Goal: Task Accomplishment & Management: Complete application form

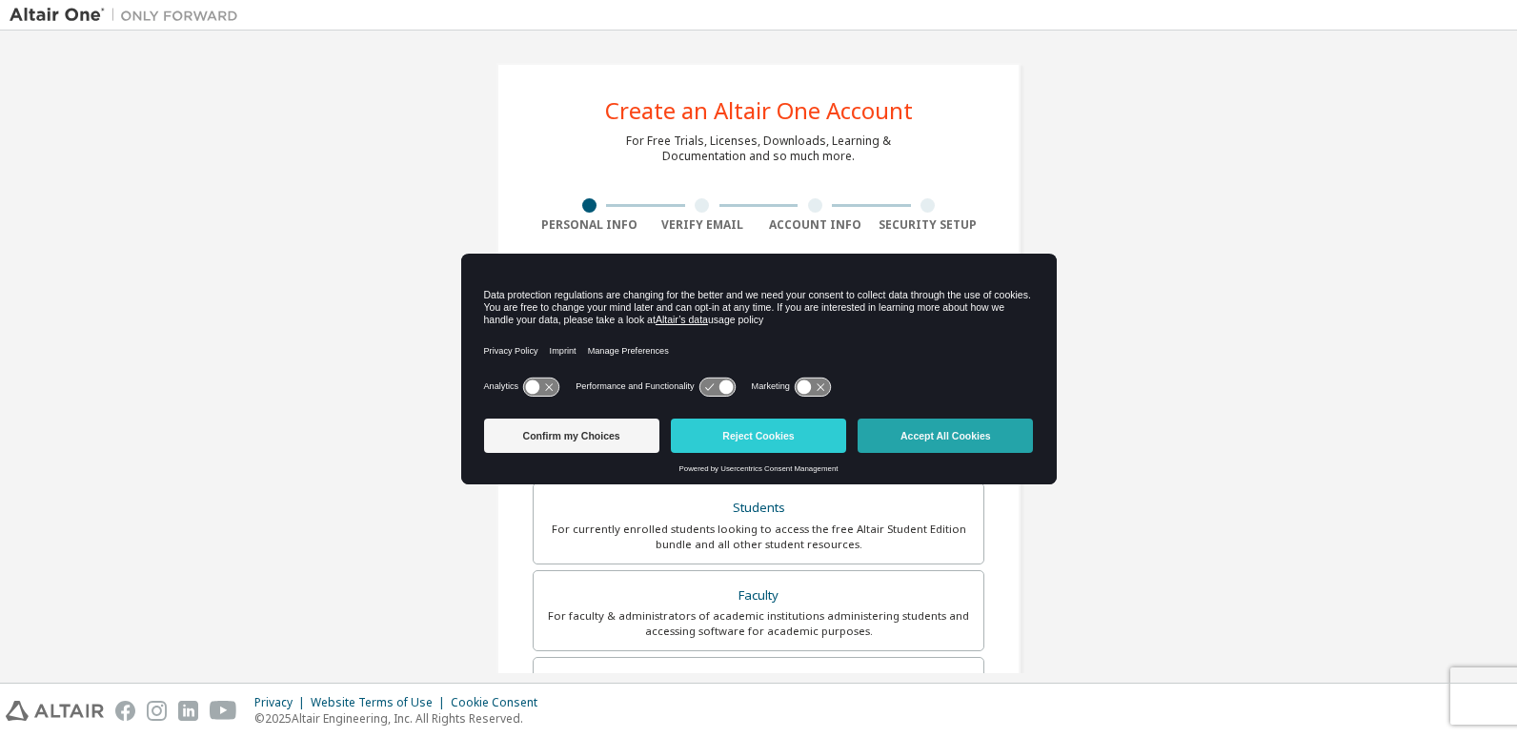
click at [958, 437] on button "Accept All Cookies" at bounding box center [945, 435] width 175 height 34
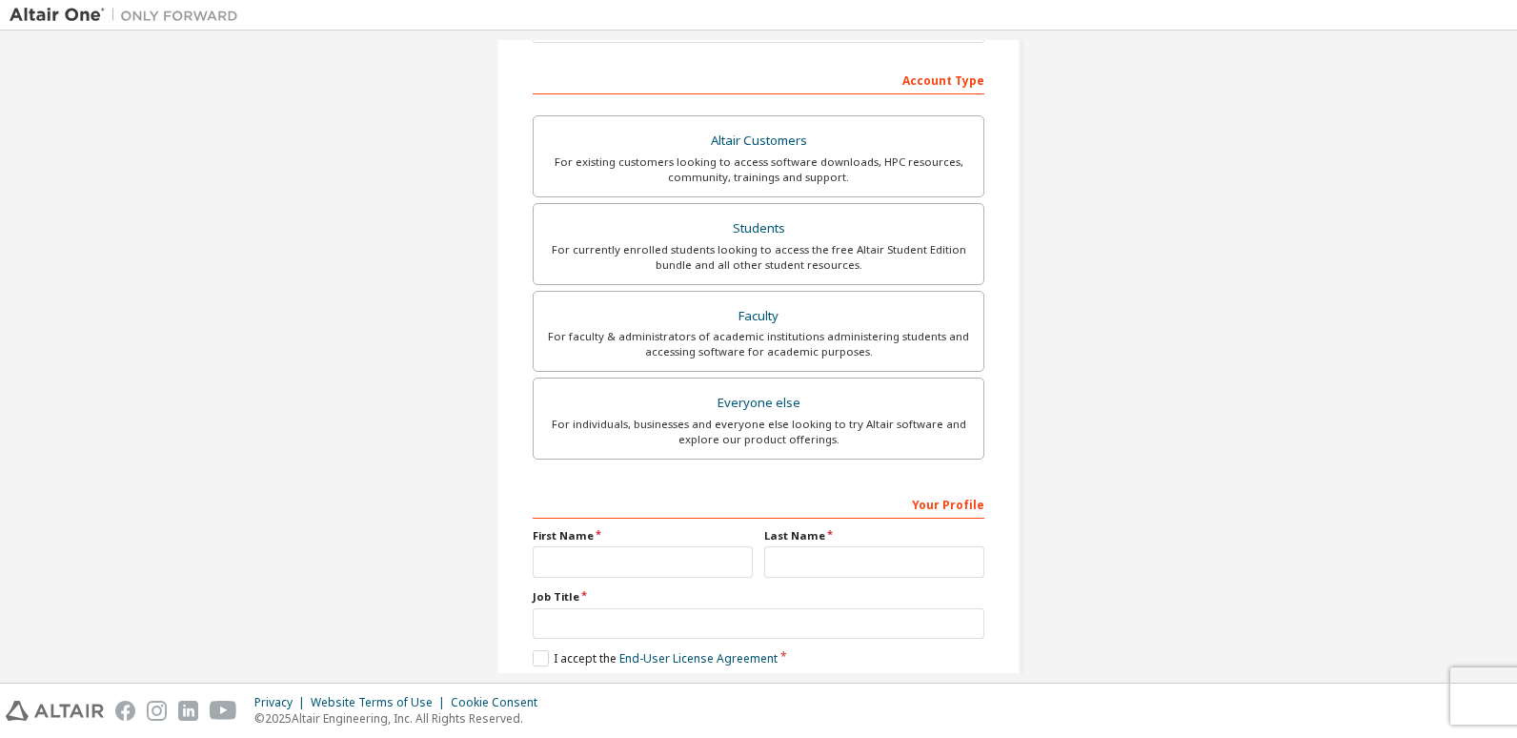
scroll to position [286, 0]
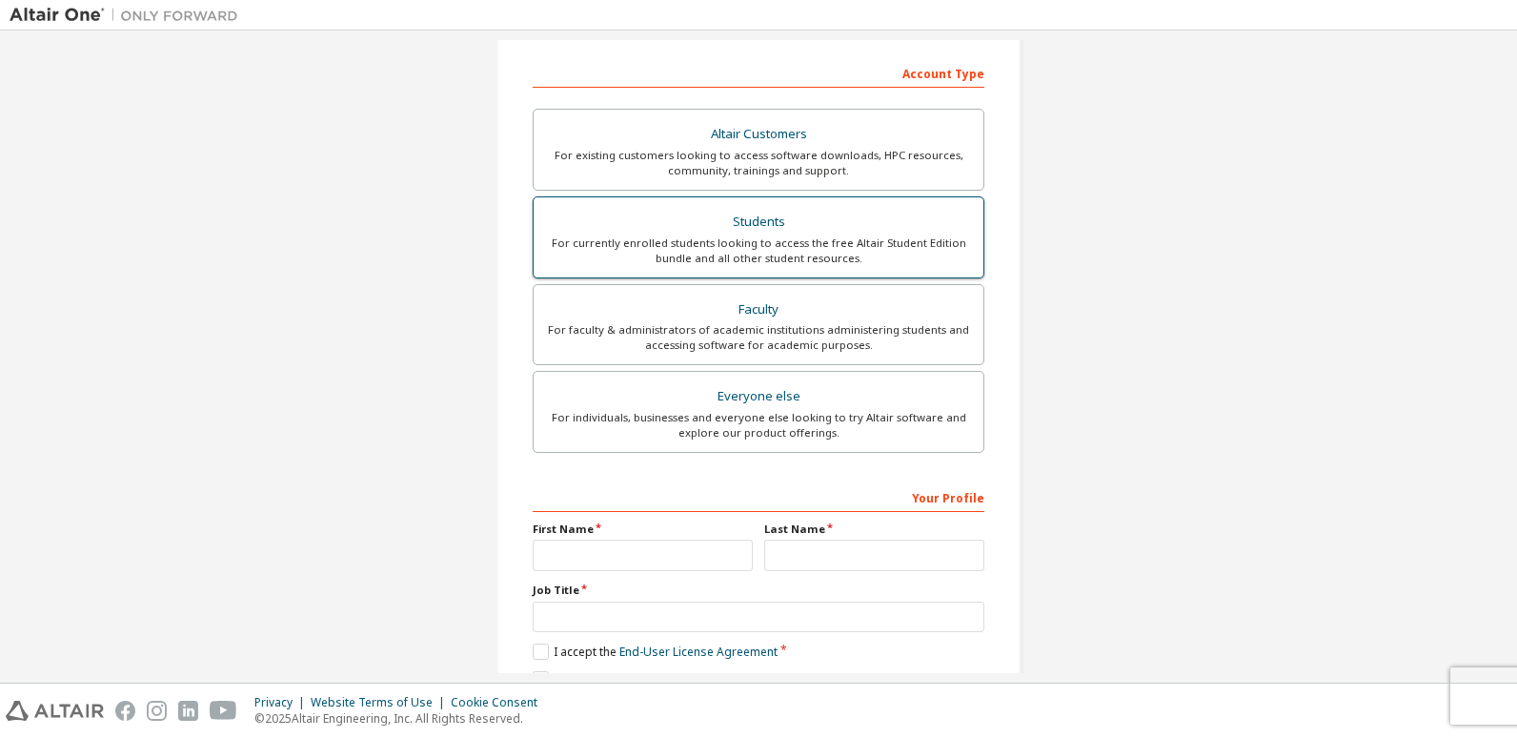
click at [930, 262] on div "For currently enrolled students looking to access the free Altair Student Editi…" at bounding box center [758, 250] width 427 height 30
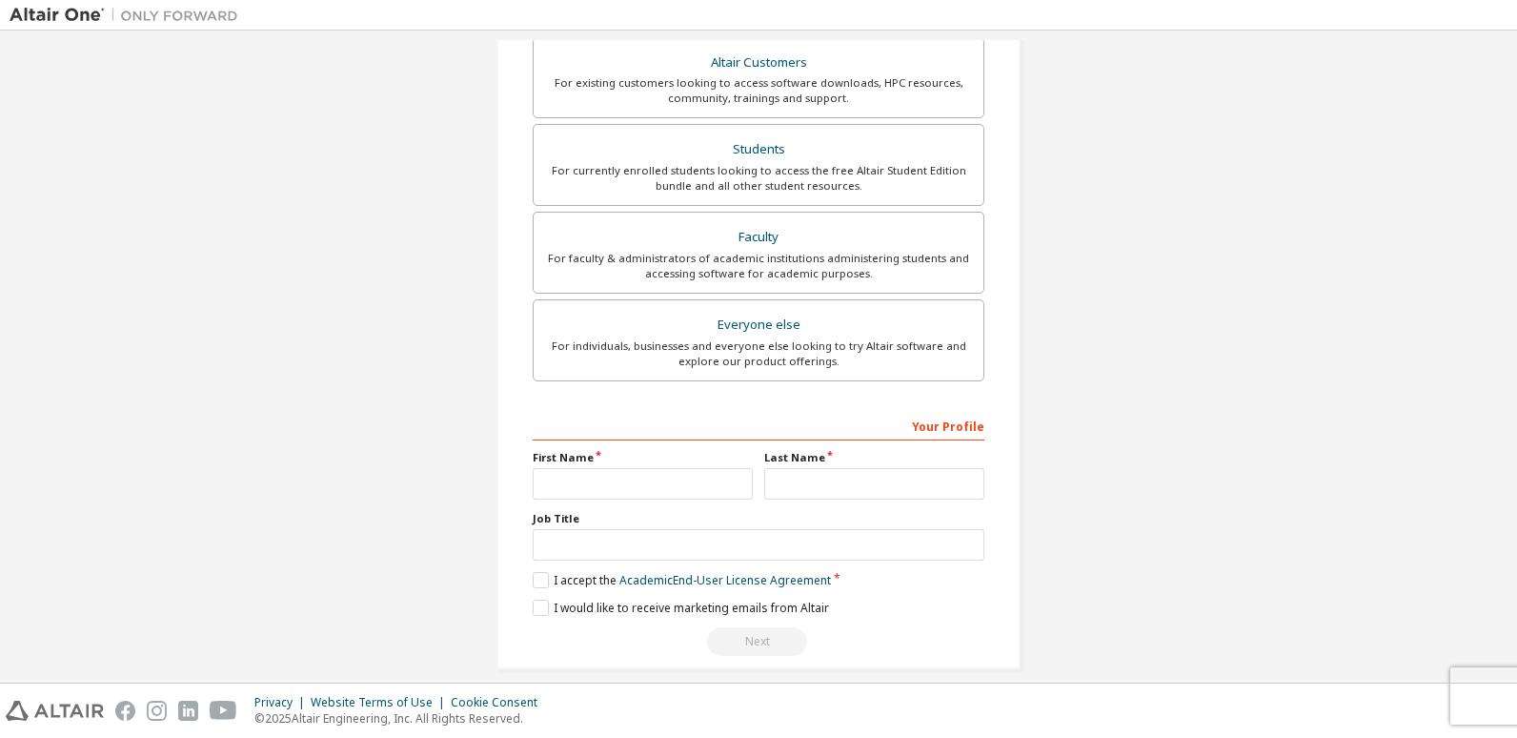
scroll to position [426, 0]
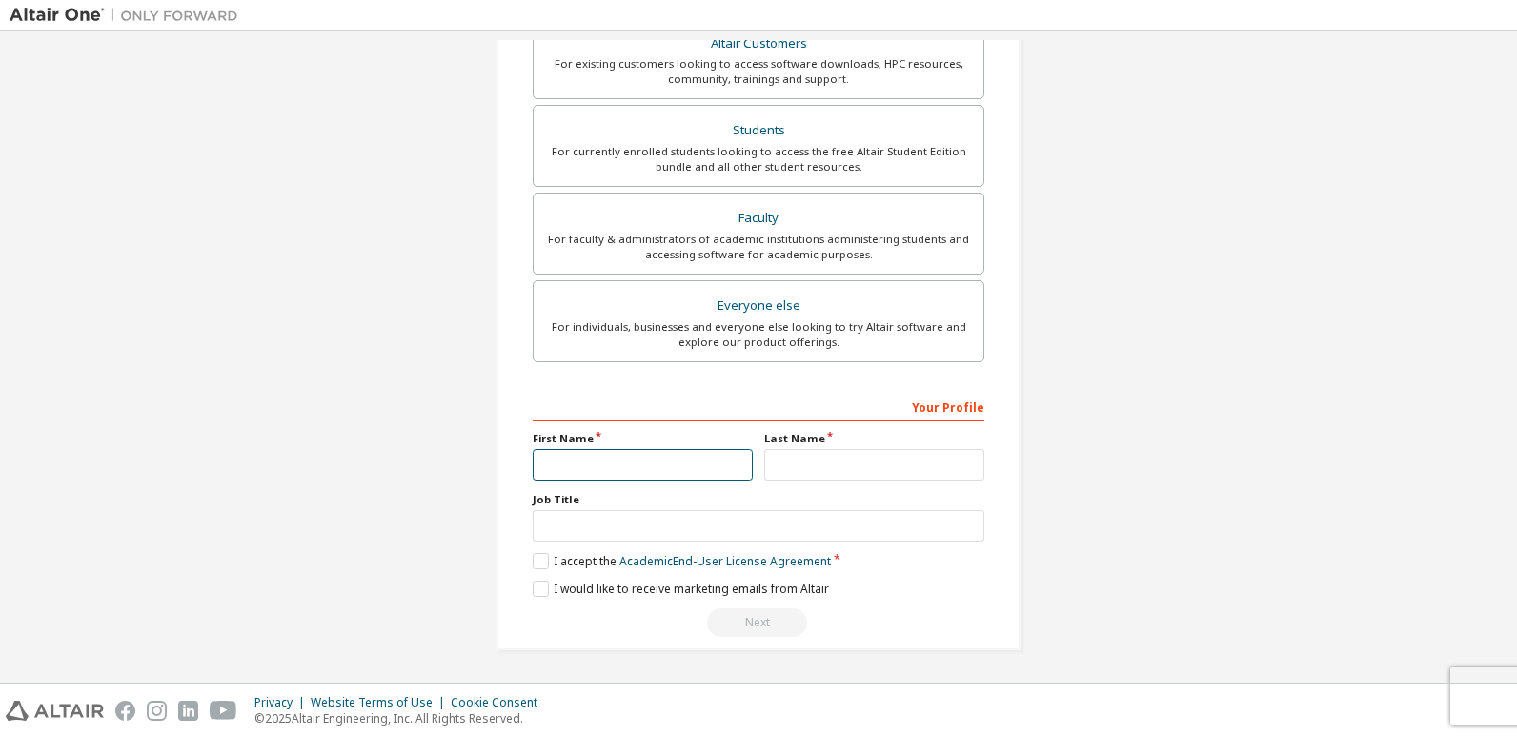
click at [604, 464] on input "text" at bounding box center [643, 464] width 220 height 31
type input "**********"
type input "******"
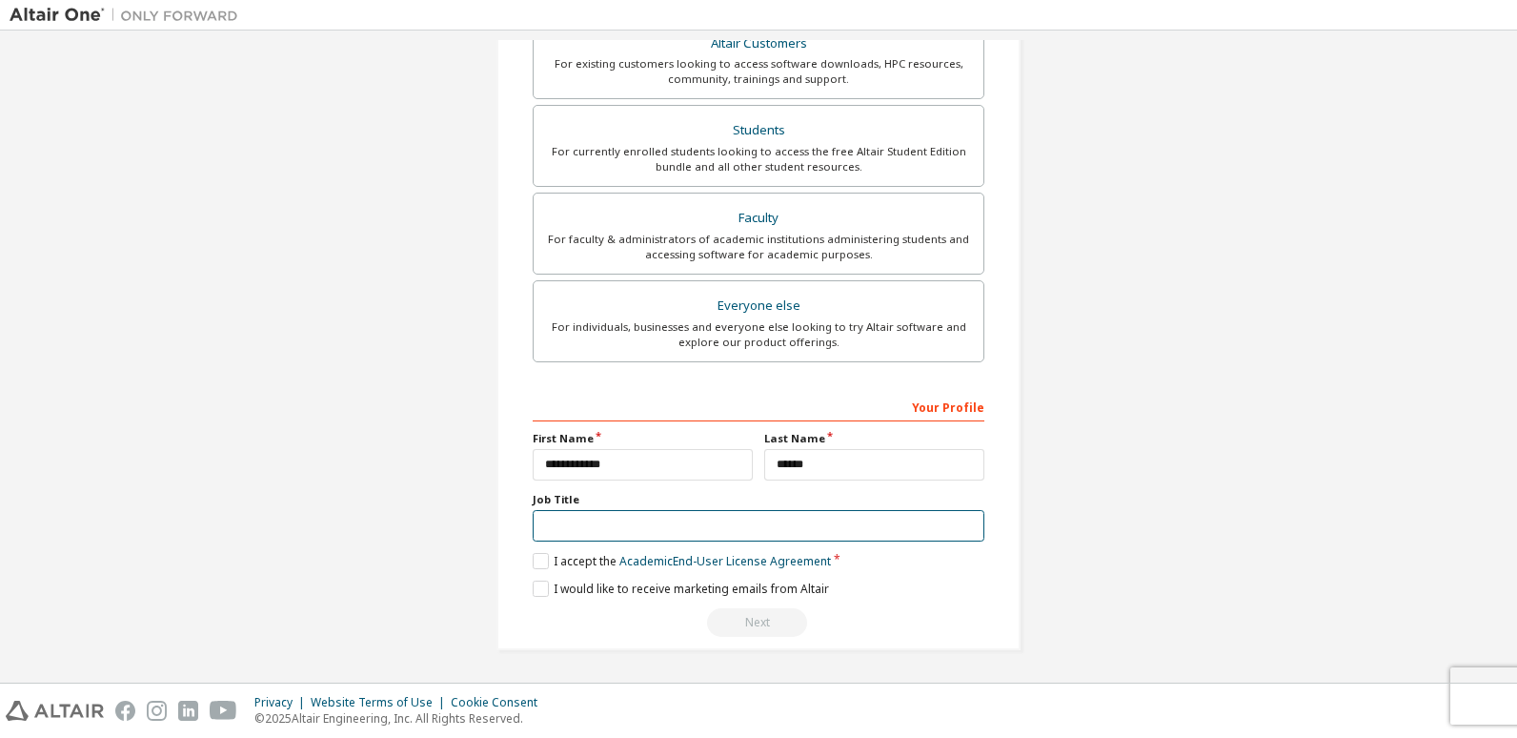
click at [722, 519] on input "text" at bounding box center [759, 525] width 452 height 31
type input "*******"
click at [555, 559] on label "I accept the Academic End-User License Agreement" at bounding box center [682, 561] width 298 height 16
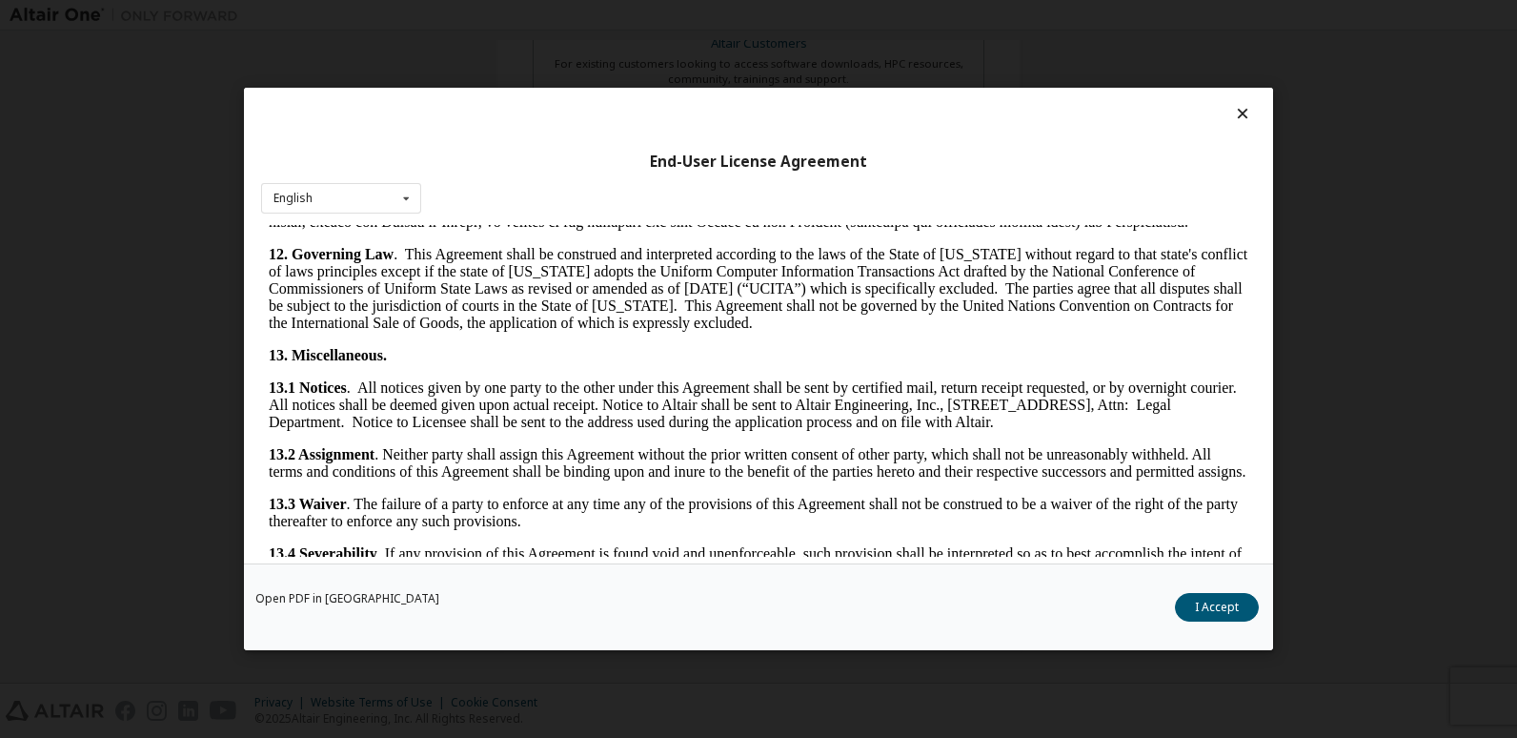
scroll to position [3024, 0]
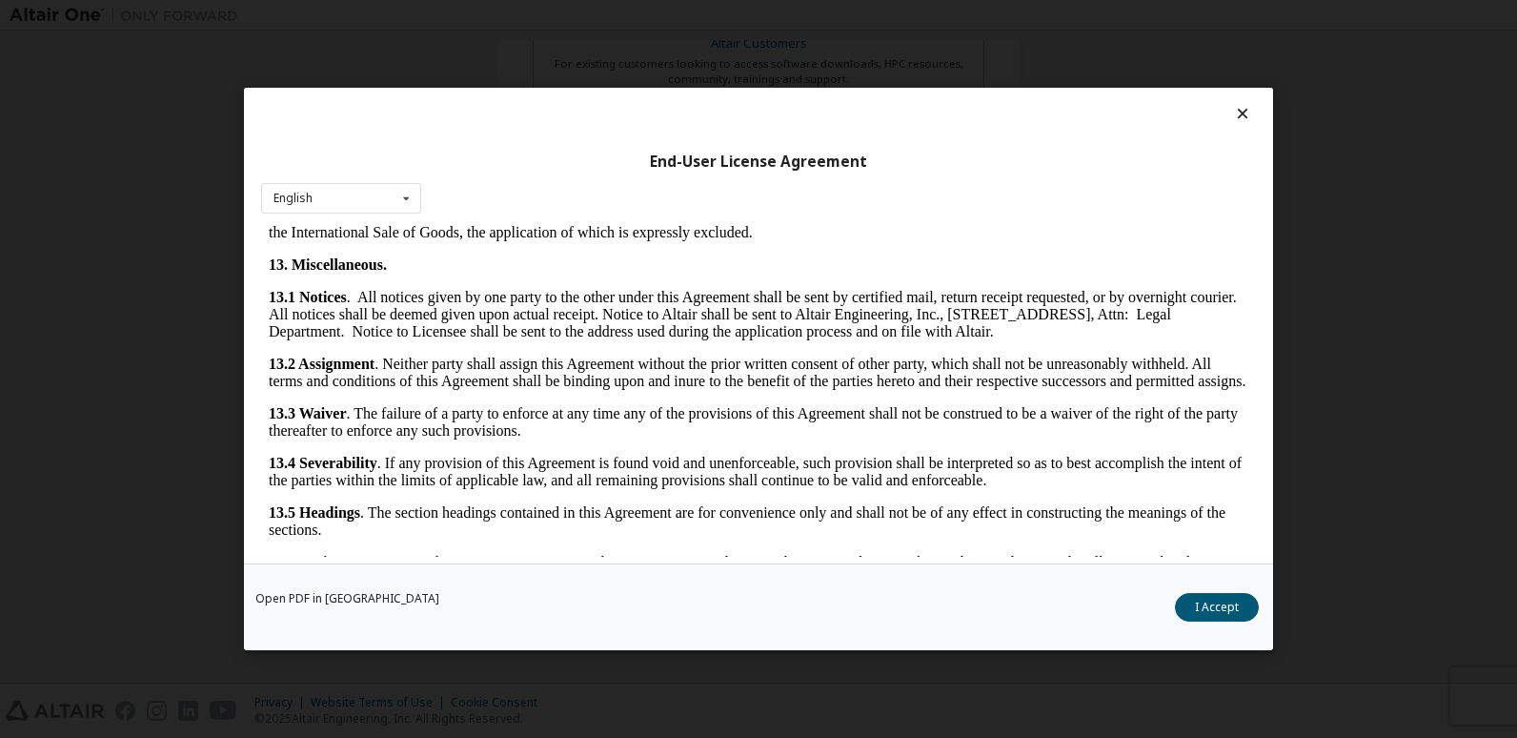
drag, startPoint x: 1234, startPoint y: 607, endPoint x: 852, endPoint y: 597, distance: 382.2
click at [1228, 607] on button "I Accept" at bounding box center [1217, 607] width 84 height 29
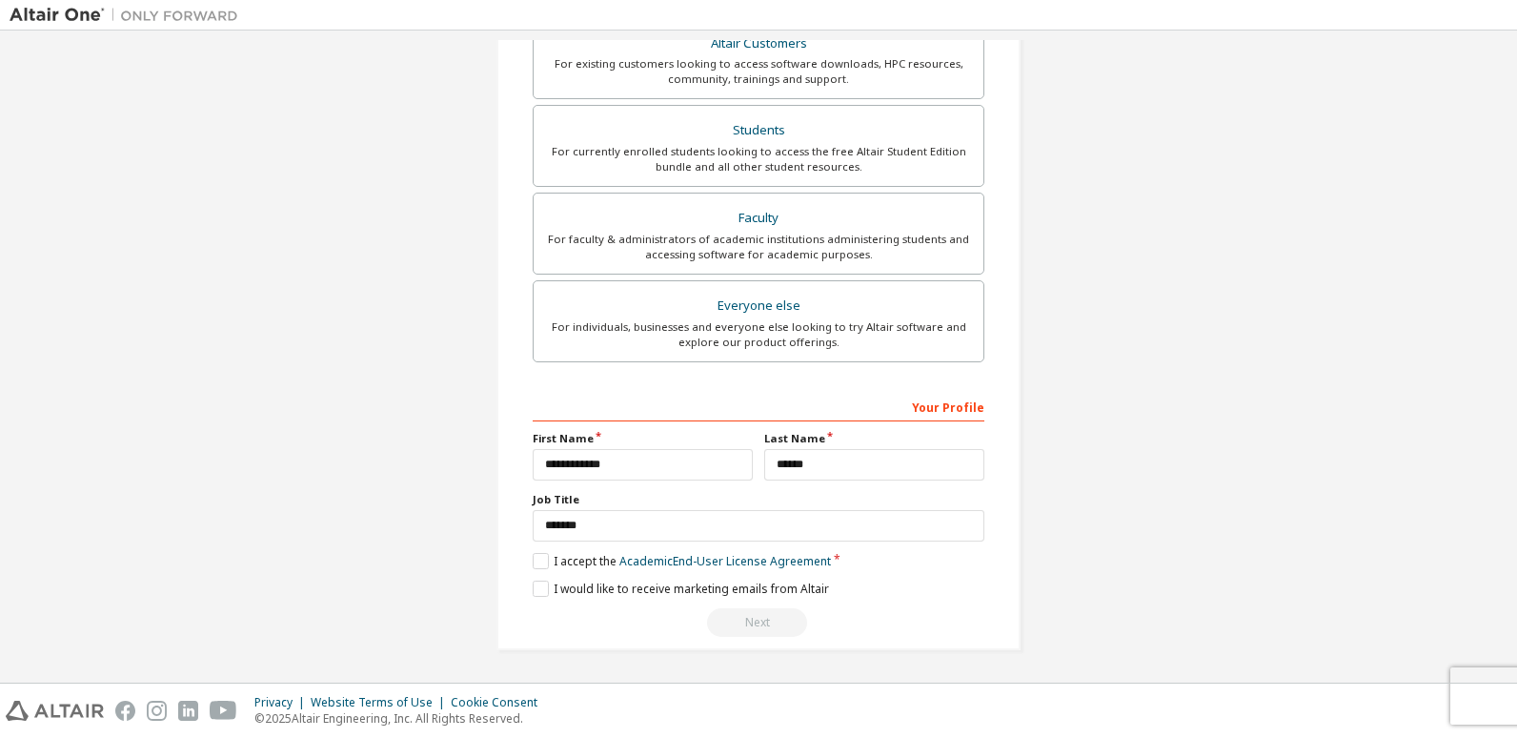
click at [751, 616] on div "Next" at bounding box center [759, 622] width 452 height 29
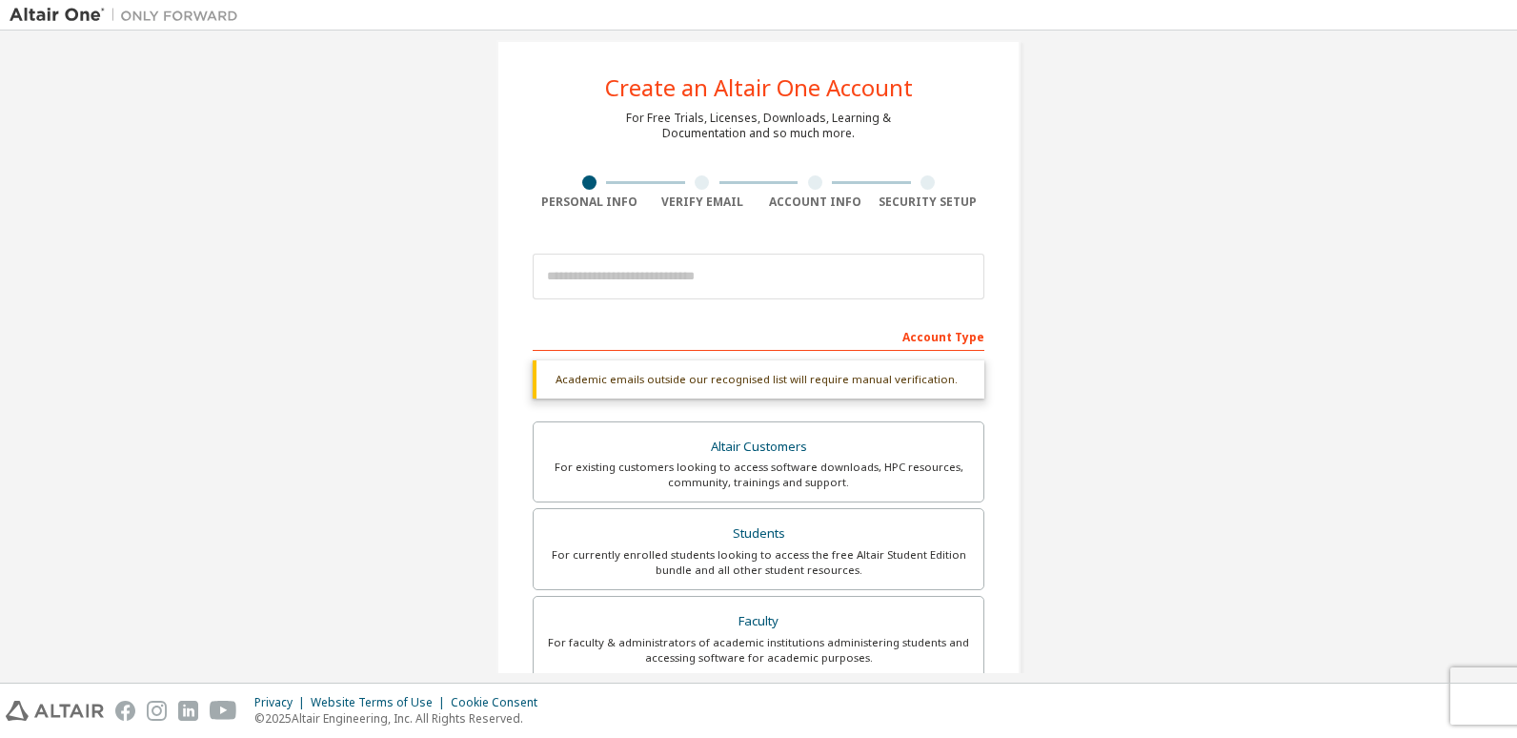
scroll to position [0, 0]
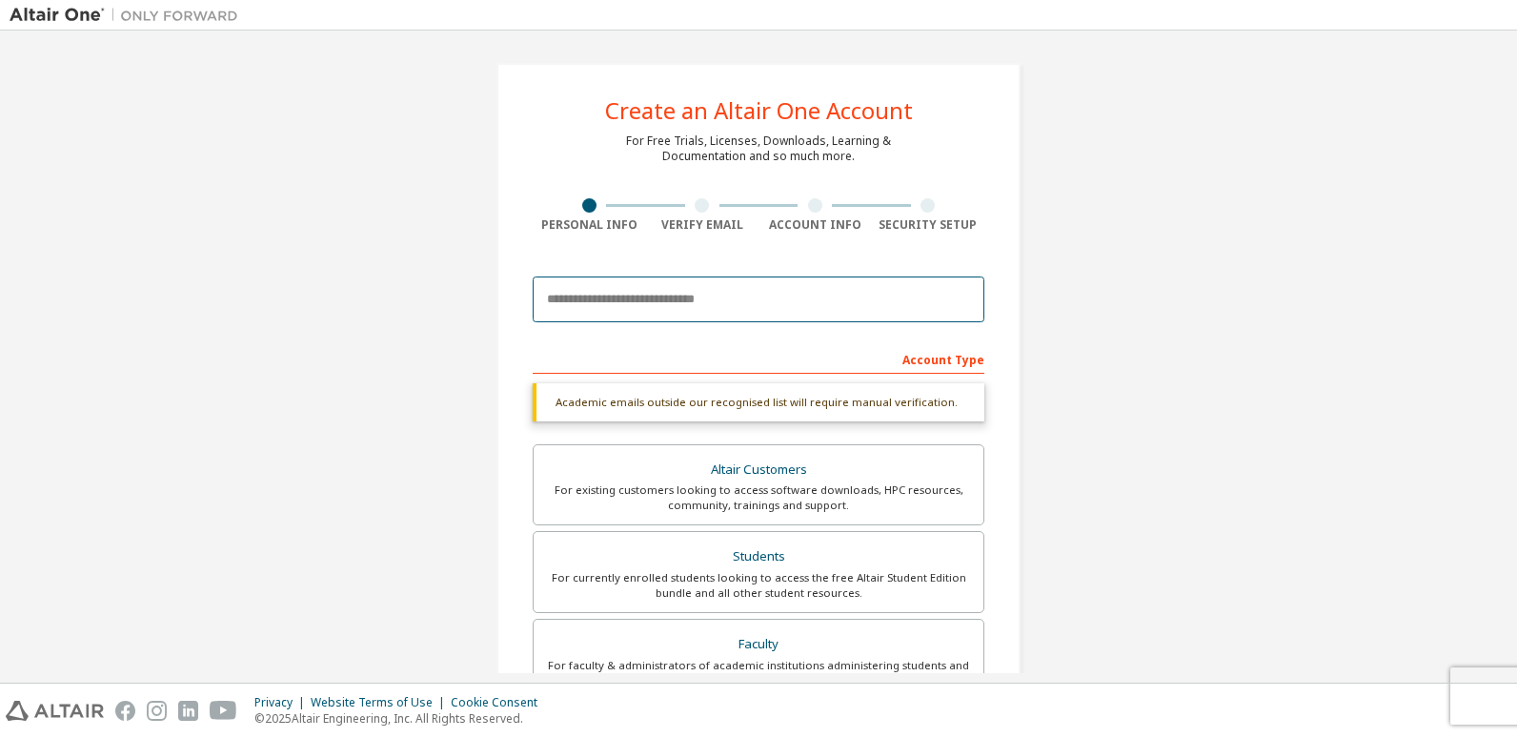
click at [672, 301] on input "email" at bounding box center [759, 299] width 452 height 46
type input "**********"
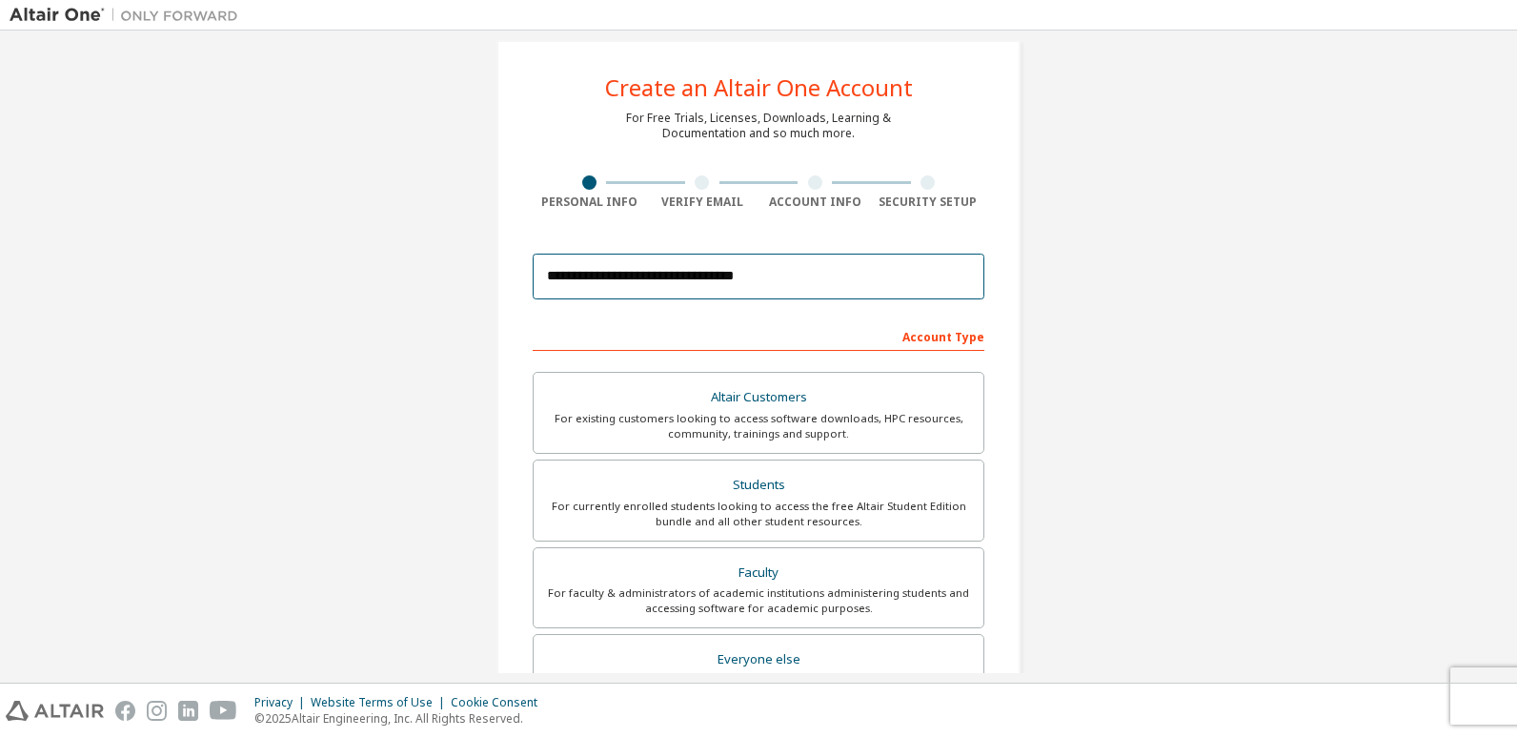
scroll to position [376, 0]
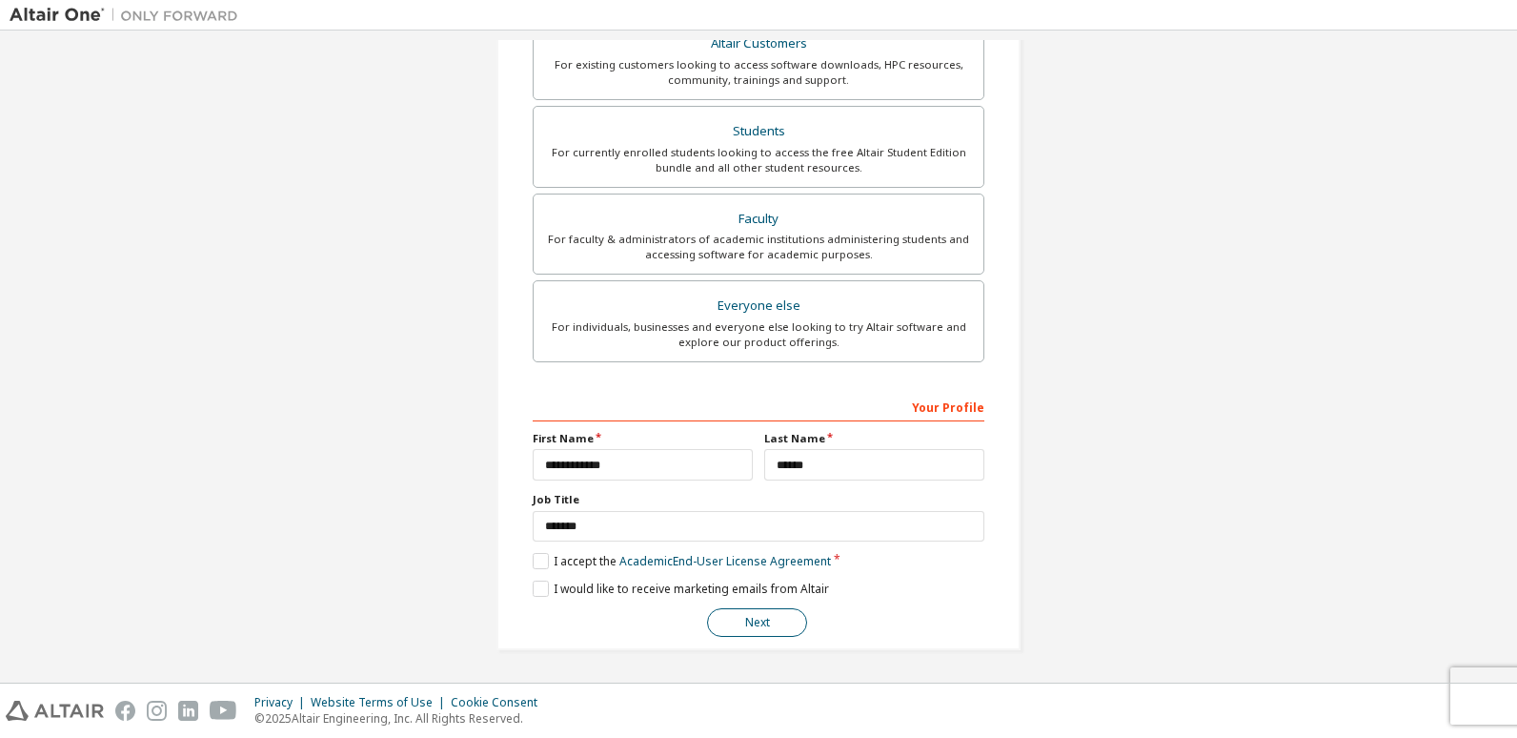
click at [778, 626] on button "Next" at bounding box center [757, 622] width 100 height 29
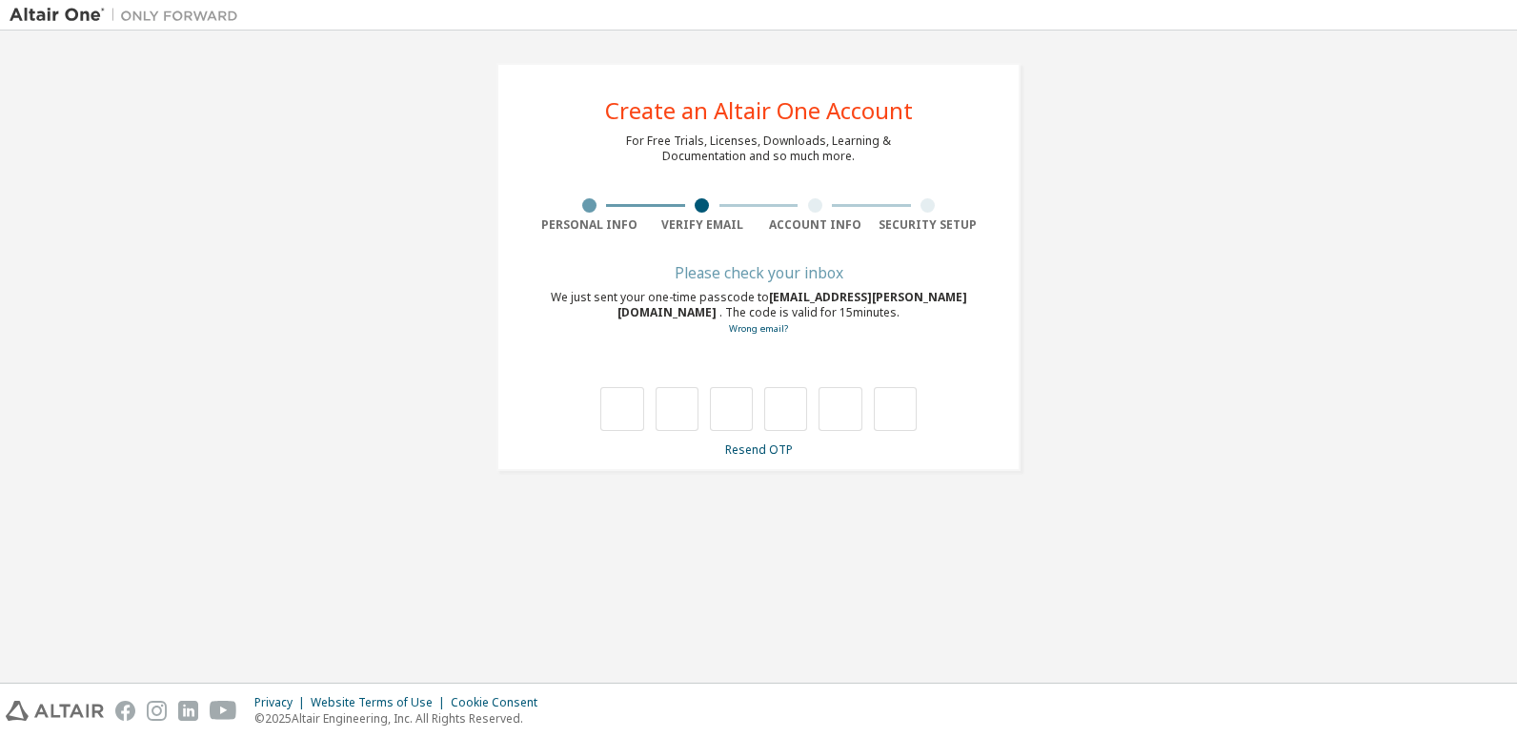
scroll to position [0, 0]
click at [758, 457] on div "**********" at bounding box center [758, 267] width 524 height 408
click at [759, 452] on link "Resend OTP" at bounding box center [759, 449] width 68 height 16
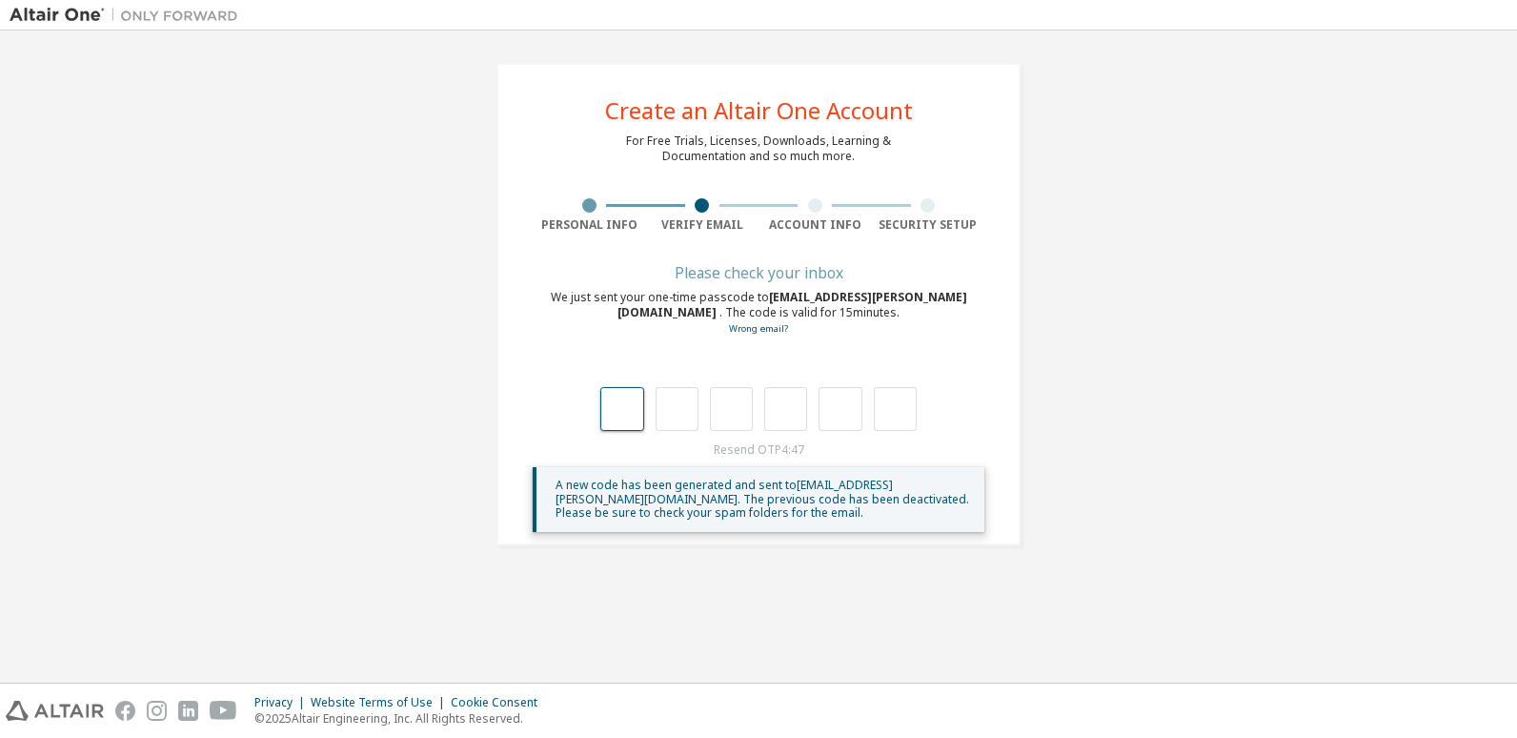
click at [618, 398] on input "text" at bounding box center [621, 409] width 43 height 44
type input "*"
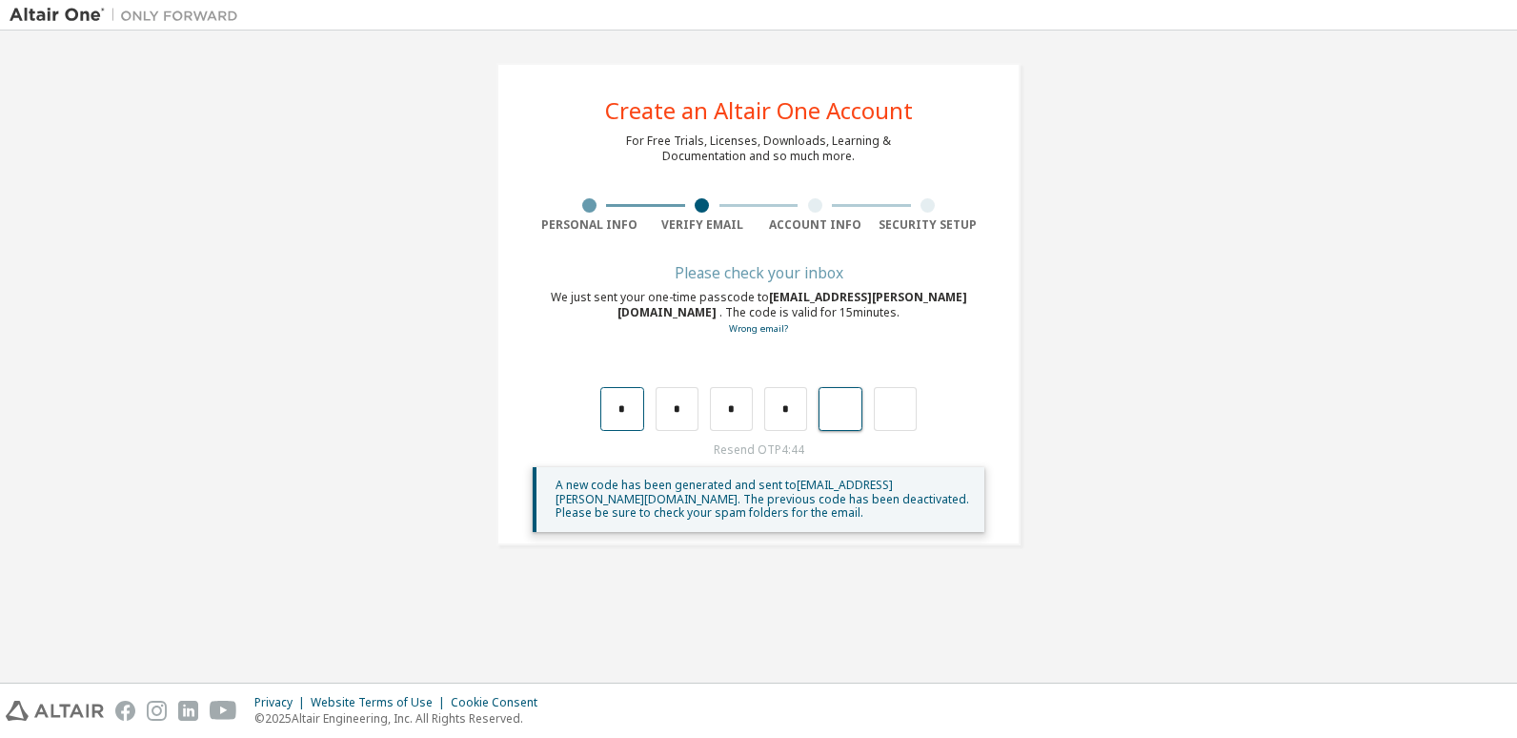
type input "*"
click at [618, 398] on input "text" at bounding box center [621, 409] width 43 height 44
type input "*"
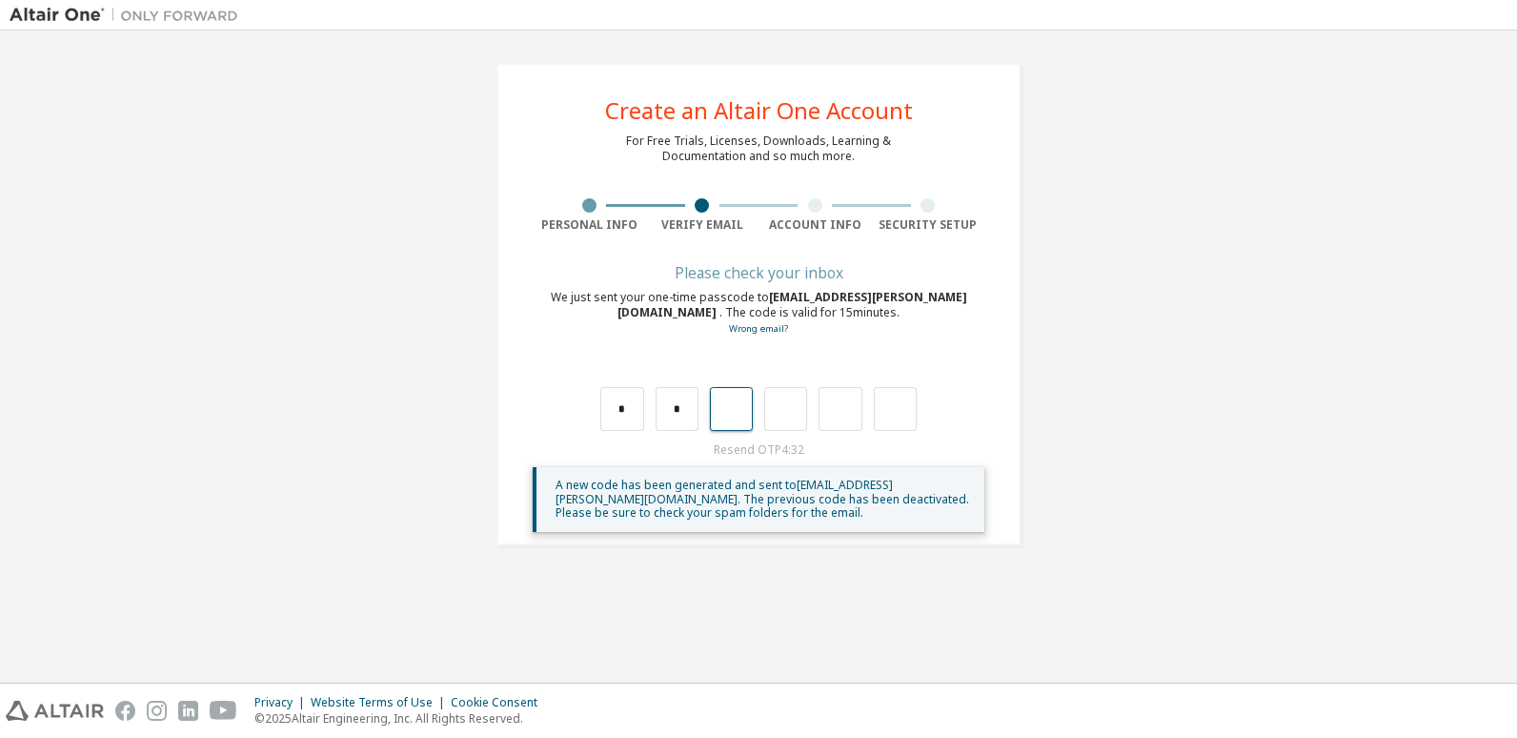
type input "*"
click at [592, 396] on div "Wrong code. Please try again" at bounding box center [759, 389] width 452 height 83
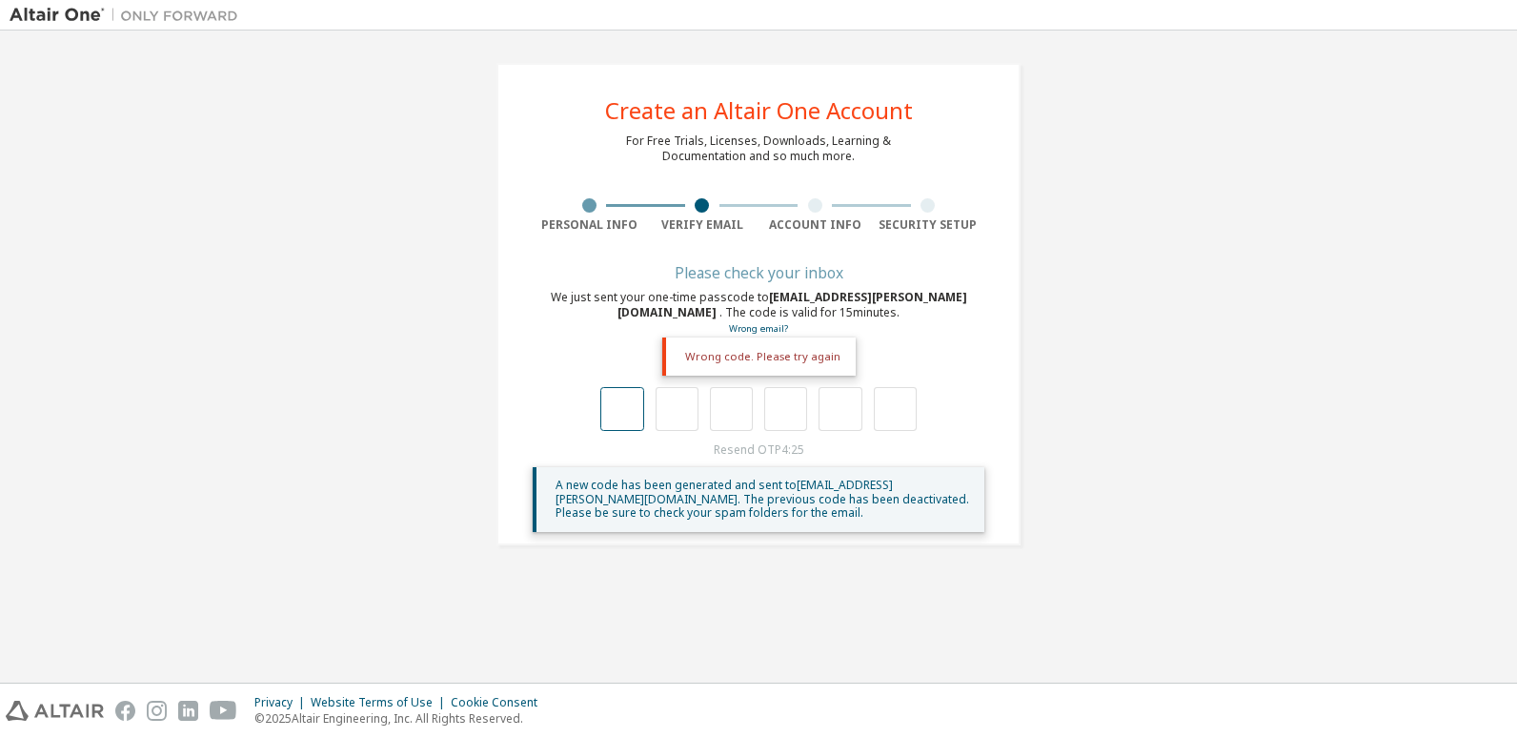
click at [601, 401] on div "Wrong code. Please try again" at bounding box center [759, 389] width 452 height 83
click at [613, 393] on input "text" at bounding box center [621, 409] width 43 height 44
type input "*"
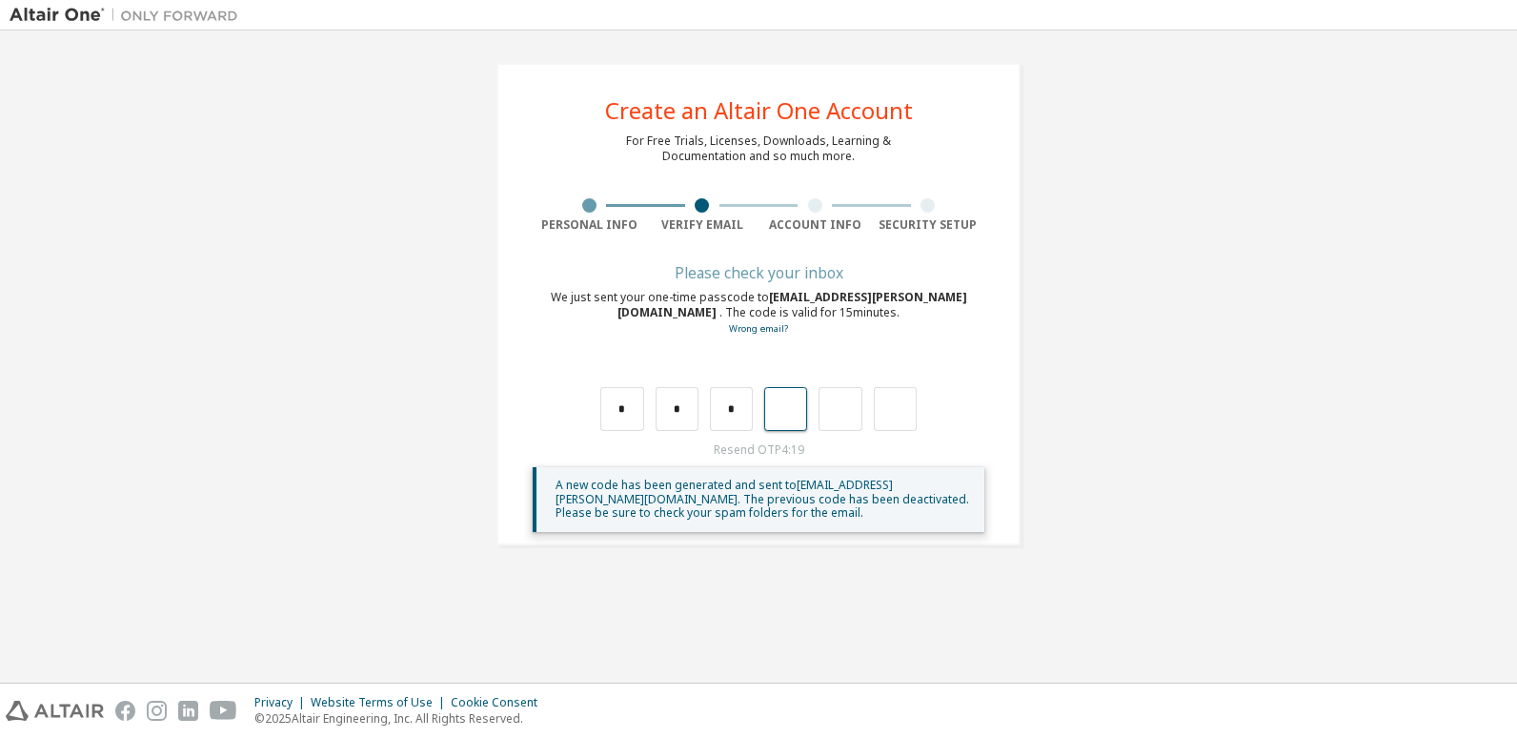
type input "*"
